Goal: Obtain resource: Obtain resource

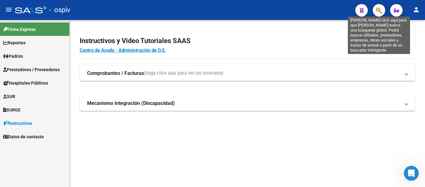
click at [377, 12] on icon "button" at bounding box center [379, 10] width 6 height 7
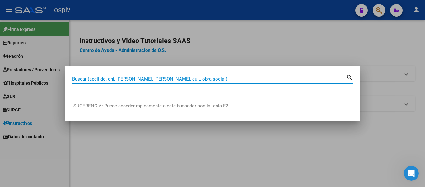
click at [150, 81] on input "Buscar (apellido, dni, [PERSON_NAME], [PERSON_NAME], cuit, obra social)" at bounding box center [209, 79] width 274 height 6
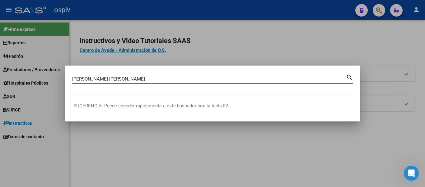
type input "[PERSON_NAME] [PERSON_NAME]"
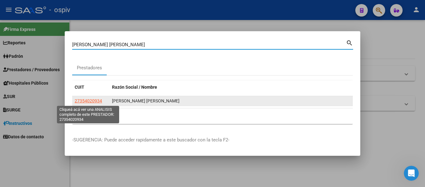
click at [97, 99] on span "27354020934" at bounding box center [88, 100] width 27 height 5
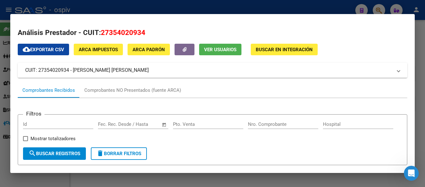
click at [279, 45] on button "Buscar en Integración" at bounding box center [284, 50] width 67 height 12
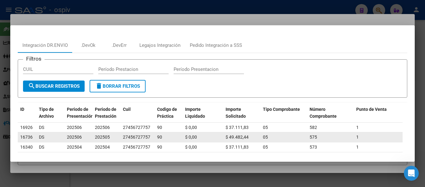
click at [134, 135] on div "27456727757" at bounding box center [136, 136] width 27 height 7
click at [57, 135] on div "DS" at bounding box center [50, 136] width 23 height 7
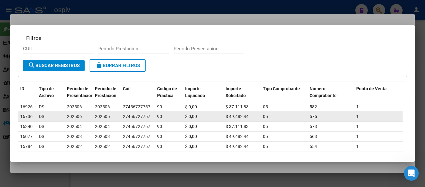
scroll to position [31, 0]
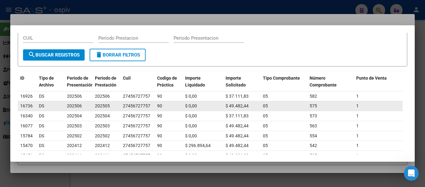
click at [28, 106] on span "16736" at bounding box center [26, 105] width 12 height 5
click at [61, 106] on div "DS" at bounding box center [50, 105] width 23 height 7
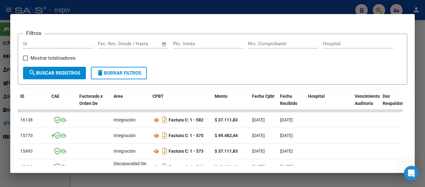
scroll to position [156, 0]
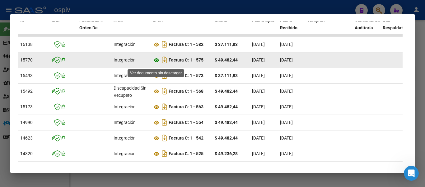
click at [157, 64] on icon at bounding box center [157, 59] width 8 height 7
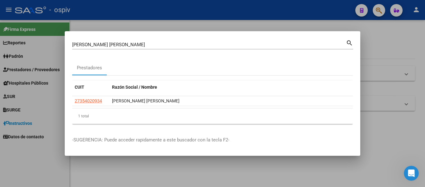
click at [351, 42] on mat-icon "search" at bounding box center [349, 42] width 7 height 7
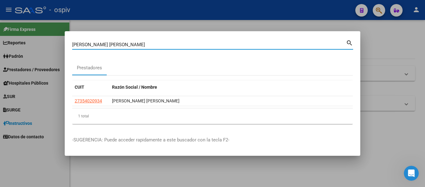
drag, startPoint x: 93, startPoint y: 46, endPoint x: 74, endPoint y: 46, distance: 19.3
click at [74, 46] on input "[PERSON_NAME] [PERSON_NAME]" at bounding box center [209, 45] width 274 height 6
type input "d"
type input "fronteras abiertas"
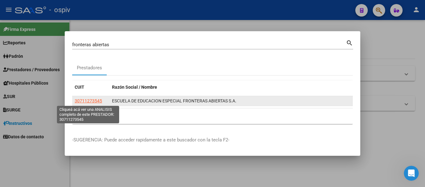
click at [86, 101] on span "30711273545" at bounding box center [88, 100] width 27 height 5
type textarea "30711273545"
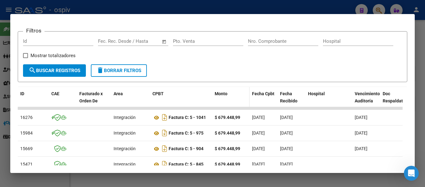
scroll to position [93, 0]
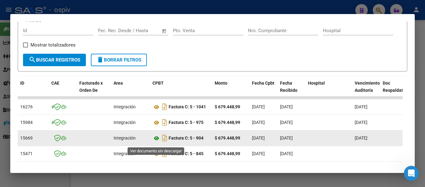
click at [157, 142] on icon at bounding box center [157, 137] width 8 height 7
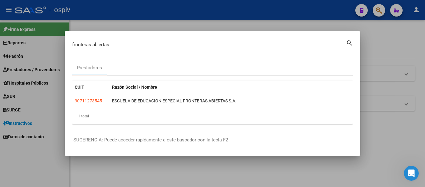
click at [349, 42] on mat-icon "search" at bounding box center [349, 42] width 7 height 7
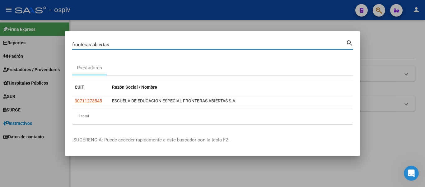
drag, startPoint x: 111, startPoint y: 45, endPoint x: 65, endPoint y: 44, distance: 45.8
click at [66, 46] on mat-dialog-content "fronteras abiertas Buscar (apellido, dni, cuil, nro traspaso, cuit, obra social…" at bounding box center [213, 84] width 296 height 90
type input "[PERSON_NAME]"
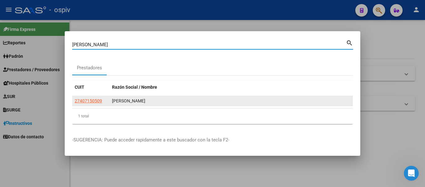
click at [114, 97] on div "[PERSON_NAME]" at bounding box center [231, 100] width 238 height 7
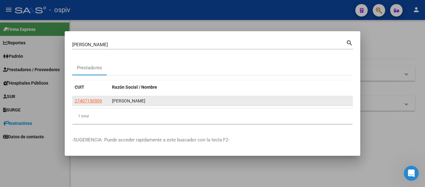
click at [110, 100] on datatable-body-cell "[PERSON_NAME]" at bounding box center [231, 101] width 243 height 10
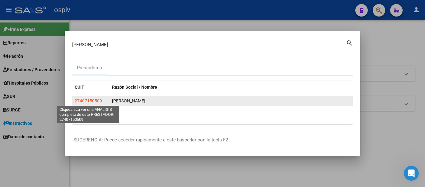
click at [95, 102] on span "27407150509" at bounding box center [88, 100] width 27 height 5
type textarea "27407150509"
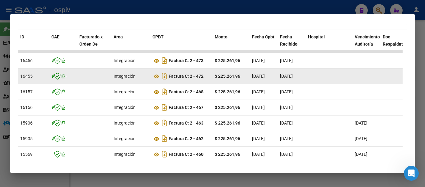
scroll to position [150, 0]
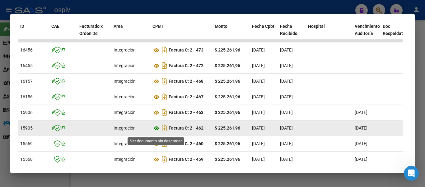
click at [157, 130] on icon at bounding box center [157, 127] width 8 height 7
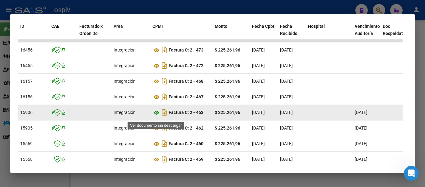
click at [158, 115] on icon at bounding box center [157, 112] width 8 height 7
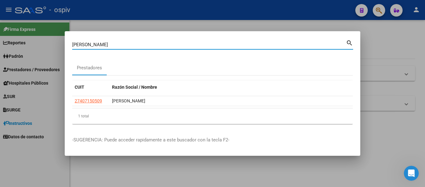
drag, startPoint x: 100, startPoint y: 45, endPoint x: 62, endPoint y: 45, distance: 38.0
click at [61, 46] on div "[PERSON_NAME] (apellido, dni, [PERSON_NAME], [PERSON_NAME], cuit, obra social) …" at bounding box center [212, 93] width 425 height 187
type input "[PERSON_NAME]"
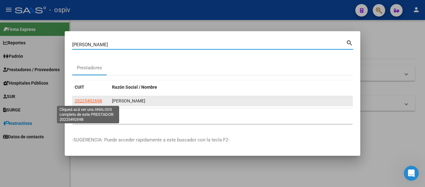
click at [95, 100] on span "20225492698" at bounding box center [88, 100] width 27 height 5
type textarea "20225492698"
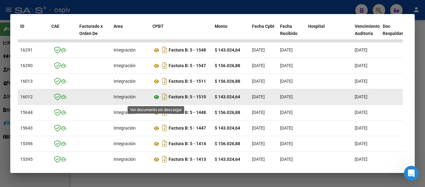
click at [157, 100] on icon at bounding box center [157, 96] width 8 height 7
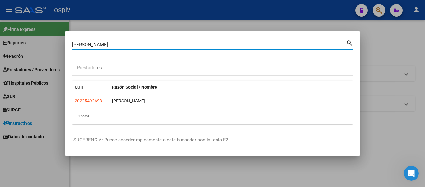
drag, startPoint x: 91, startPoint y: 44, endPoint x: 62, endPoint y: 43, distance: 28.3
click at [63, 44] on div "[PERSON_NAME] (apellido, dni, cuil, [PERSON_NAME], cuit, obra social) search Pr…" at bounding box center [212, 93] width 425 height 187
type input "logrando"
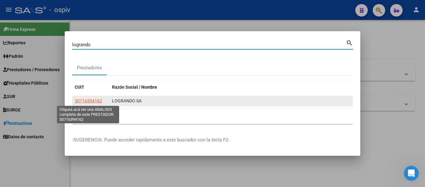
click at [88, 102] on span "30716394162" at bounding box center [88, 100] width 27 height 5
type textarea "30716394162"
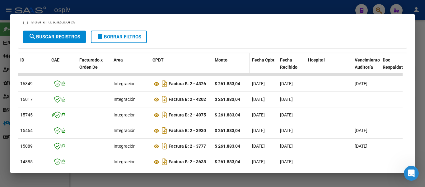
scroll to position [119, 0]
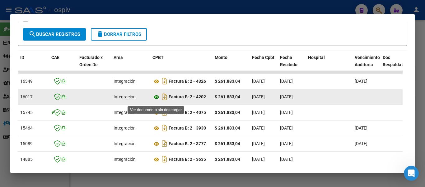
click at [155, 100] on icon at bounding box center [157, 96] width 8 height 7
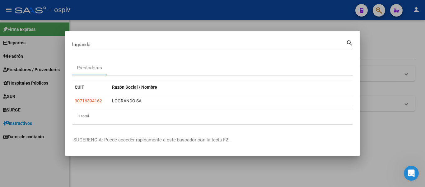
drag, startPoint x: 93, startPoint y: 45, endPoint x: 50, endPoint y: 36, distance: 44.6
click at [64, 44] on div "logrando Buscar (apellido, dni, cuil, nro traspaso, cuit, obra social) search P…" at bounding box center [212, 93] width 425 height 187
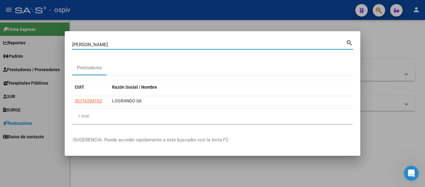
type input "[PERSON_NAME]"
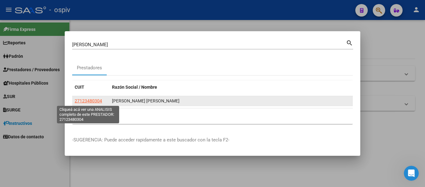
click at [90, 101] on span "27123480304" at bounding box center [88, 100] width 27 height 5
type textarea "27123480304"
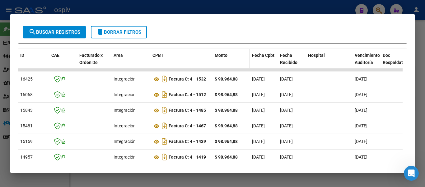
scroll to position [125, 0]
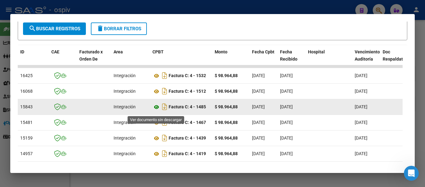
click at [155, 110] on icon at bounding box center [157, 106] width 8 height 7
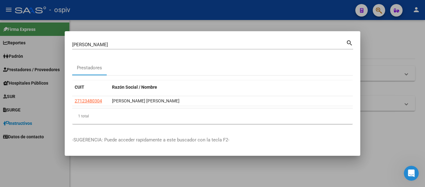
drag, startPoint x: 110, startPoint y: 46, endPoint x: 54, endPoint y: 46, distance: 55.7
click at [54, 46] on div "[PERSON_NAME] (apellido, dni, [PERSON_NAME], [PERSON_NAME], cuit, obra social) …" at bounding box center [212, 93] width 425 height 187
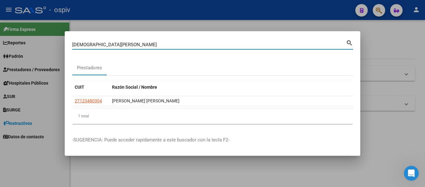
type input "[DEMOGRAPHIC_DATA][PERSON_NAME]"
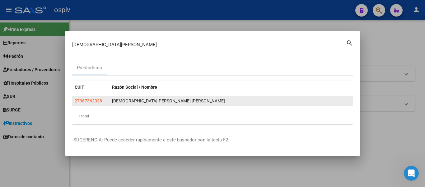
click at [97, 103] on app-link-go-to "27367362028" at bounding box center [88, 100] width 27 height 7
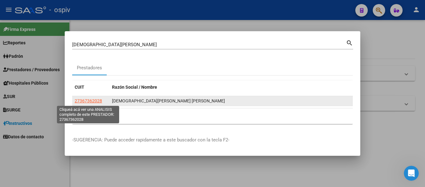
click at [95, 102] on span "27367362028" at bounding box center [88, 100] width 27 height 5
type textarea "27367362028"
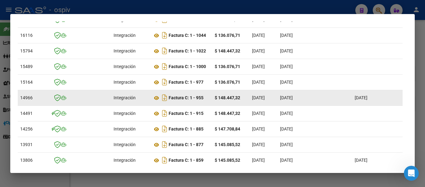
scroll to position [187, 0]
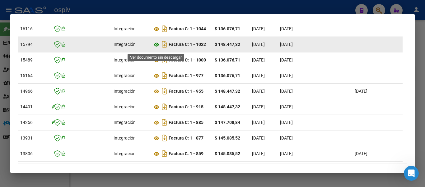
click at [157, 47] on icon at bounding box center [157, 44] width 8 height 7
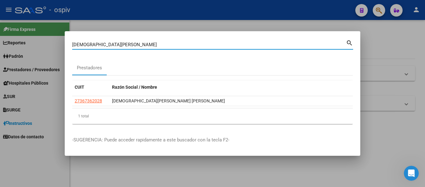
drag, startPoint x: 106, startPoint y: 46, endPoint x: 69, endPoint y: 43, distance: 37.5
click at [57, 49] on div "[DEMOGRAPHIC_DATA][PERSON_NAME] (apellido, dni, cuil, [PERSON_NAME], cuit, obra…" at bounding box center [212, 93] width 425 height 187
type input "redes del sur"
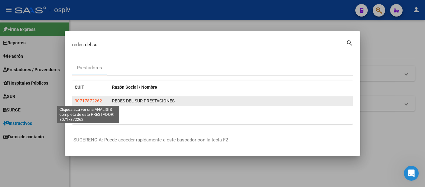
click at [91, 101] on span "30717872262" at bounding box center [88, 100] width 27 height 5
type textarea "30717872262"
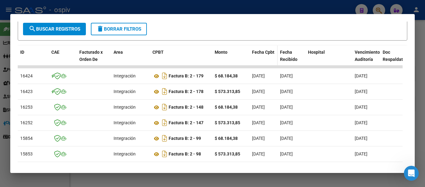
scroll to position [125, 0]
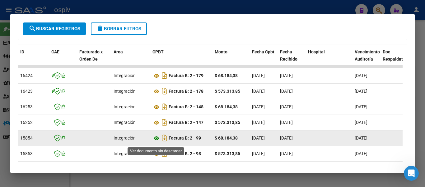
click at [155, 140] on icon at bounding box center [157, 137] width 8 height 7
